Goal: Navigation & Orientation: Find specific page/section

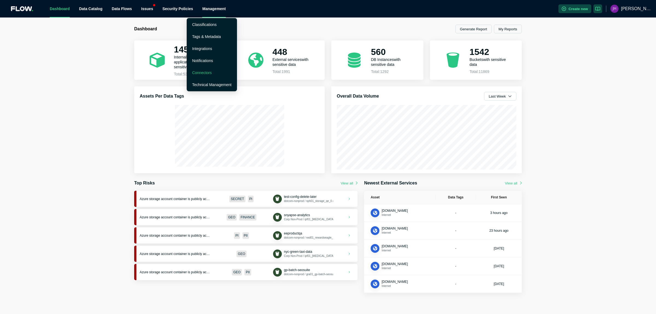
click at [204, 71] on link "Connectors" at bounding box center [202, 73] width 20 height 4
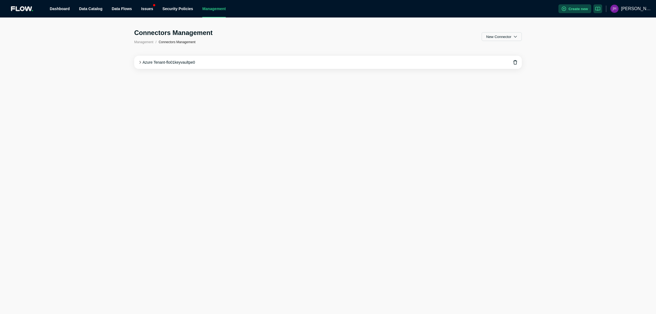
click at [137, 59] on div "Azure Tenant - flo01keyvaultpe0" at bounding box center [328, 62] width 388 height 13
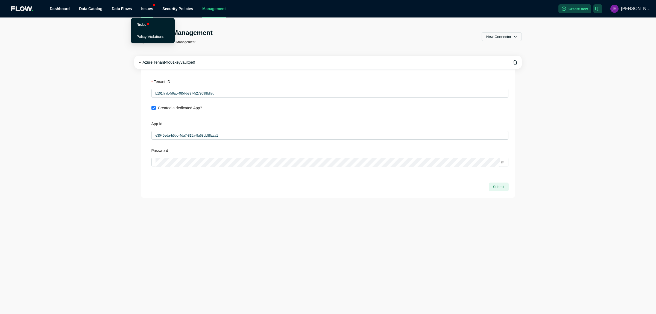
click at [141, 9] on div "Issues" at bounding box center [147, 8] width 12 height 17
click at [138, 24] on link "Risks" at bounding box center [140, 24] width 9 height 4
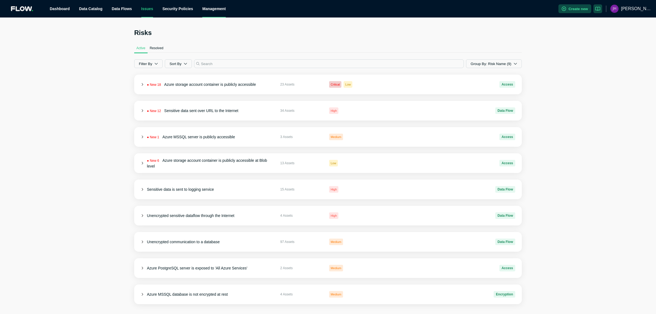
click at [202, 10] on div "Management" at bounding box center [214, 8] width 24 height 17
click at [591, 8] on button "Create new" at bounding box center [574, 8] width 33 height 9
click at [19, 11] on icon ".logo_svg__cls-2{fill:#ececec}" at bounding box center [22, 8] width 23 height 5
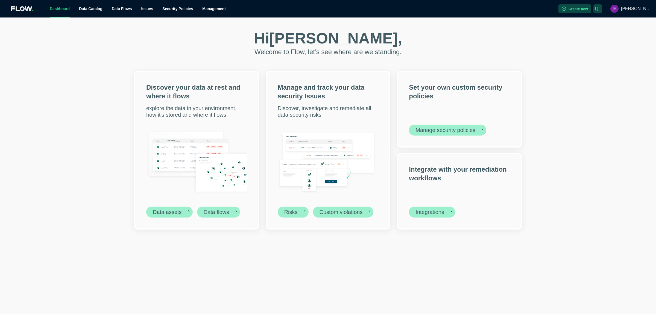
click at [58, 10] on link "Dashboard" at bounding box center [60, 9] width 20 height 4
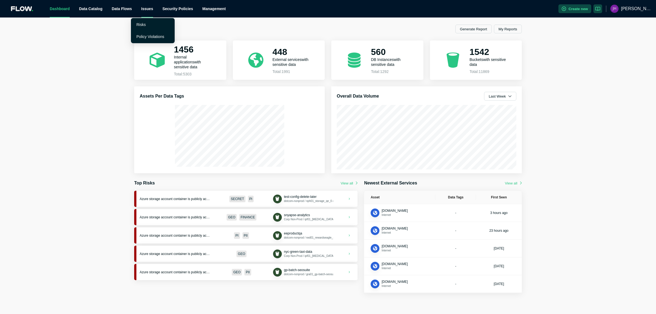
click at [141, 7] on div "Issues" at bounding box center [147, 8] width 12 height 17
click at [646, 24] on div "Profile" at bounding box center [646, 23] width 10 height 5
